Goal: Transaction & Acquisition: Subscribe to service/newsletter

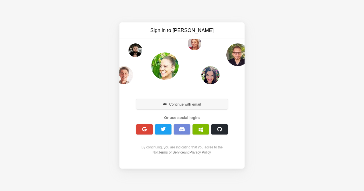
click at [186, 106] on button "Continue with email" at bounding box center [182, 104] width 92 height 10
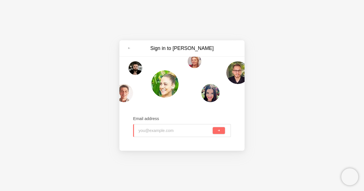
paste input "[EMAIL_ADDRESS][DOMAIN_NAME]"
type input "[EMAIL_ADDRESS][DOMAIN_NAME]"
click at [217, 132] on button "submit" at bounding box center [219, 130] width 12 height 7
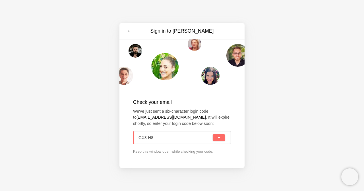
type input "GX3-H8U"
click at [215, 136] on button "submit" at bounding box center [219, 138] width 12 height 7
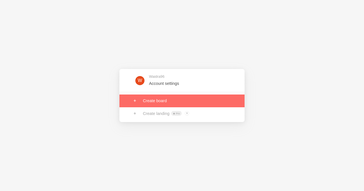
click at [164, 103] on link at bounding box center [181, 101] width 125 height 13
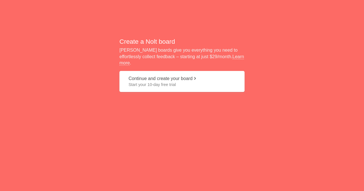
click at [175, 82] on span "Start your 10-day free trial" at bounding box center [182, 85] width 107 height 6
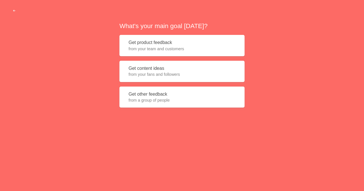
click at [140, 72] on span "from your fans and followers" at bounding box center [182, 75] width 107 height 6
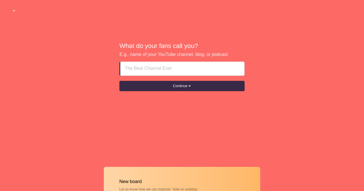
paste input "Indian Escorts Sharjah|| +971552522994 || Call Girl Service In Sharjah"
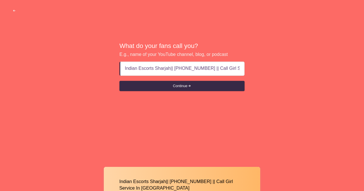
scroll to position [0, 22]
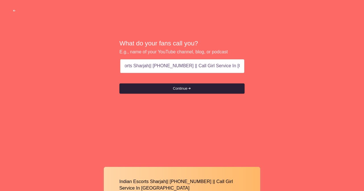
click at [180, 86] on button "Continue" at bounding box center [181, 89] width 125 height 10
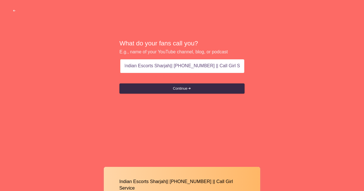
scroll to position [0, 0]
type input "Indian Escorts Sharjah|| +971552522994 ||"
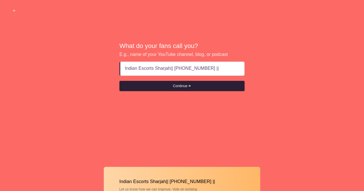
click at [230, 85] on button "Continue" at bounding box center [181, 86] width 125 height 10
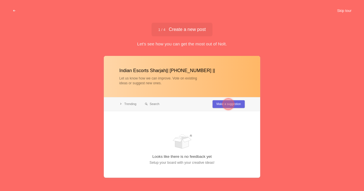
click at [351, 10] on button "Skip tour" at bounding box center [344, 11] width 28 height 10
